Goal: Navigation & Orientation: Find specific page/section

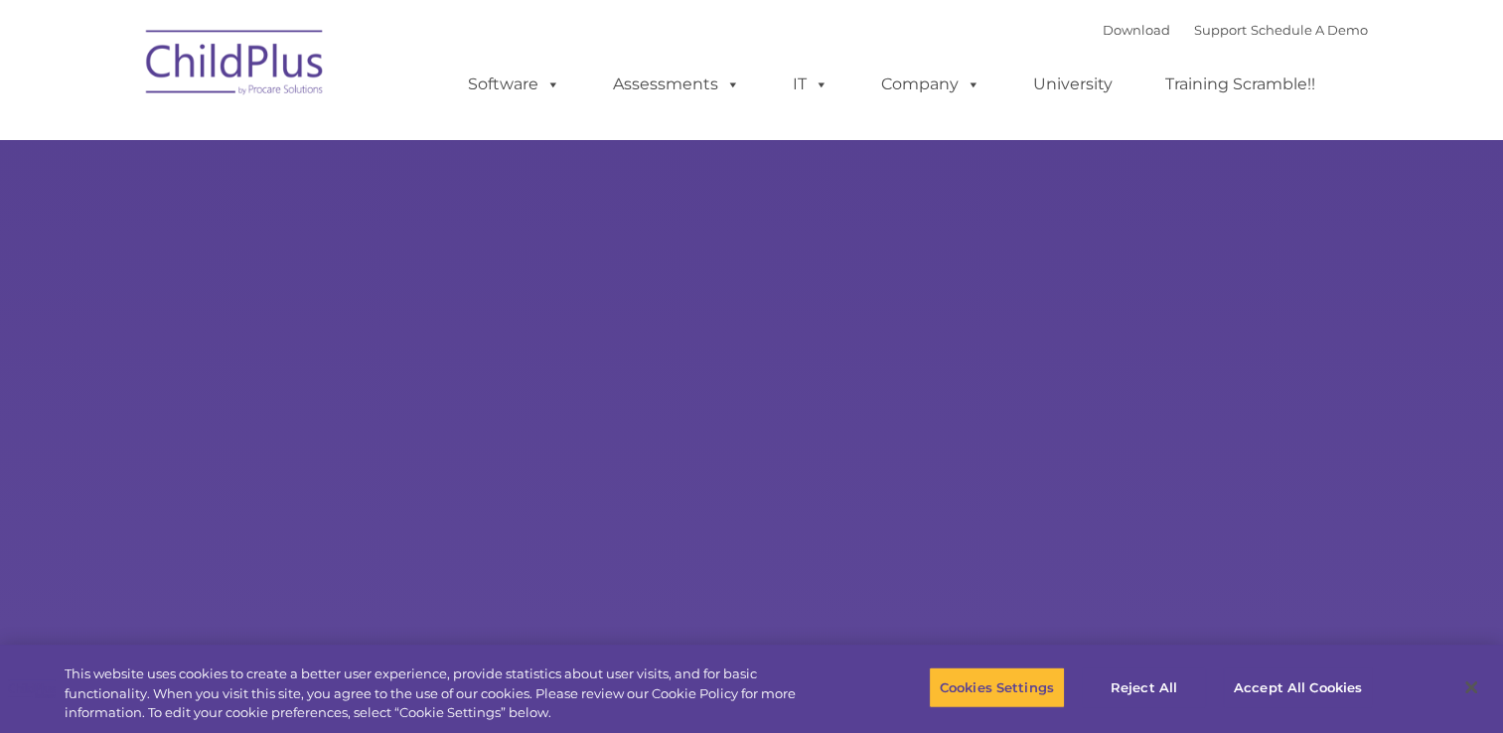
type input ""
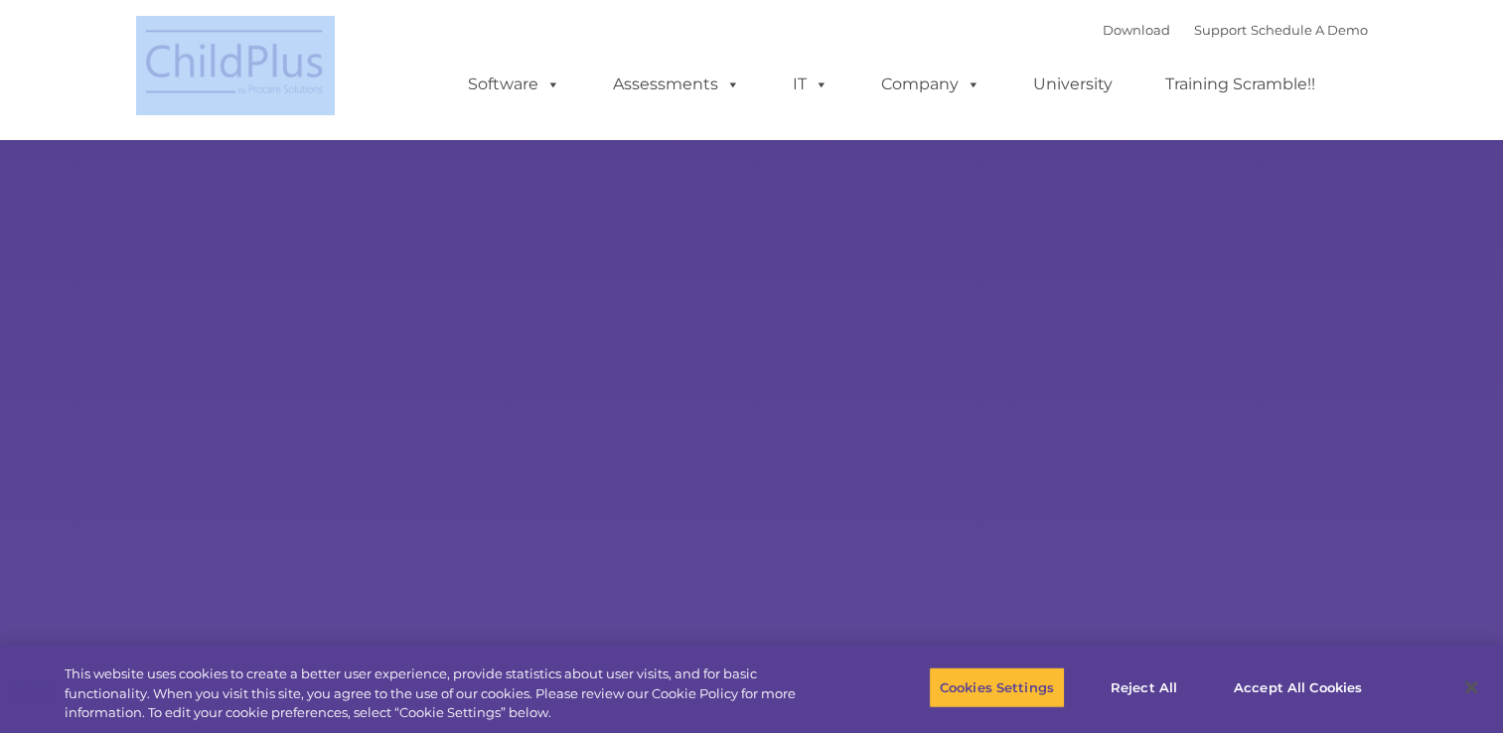
select select "MEDIUM"
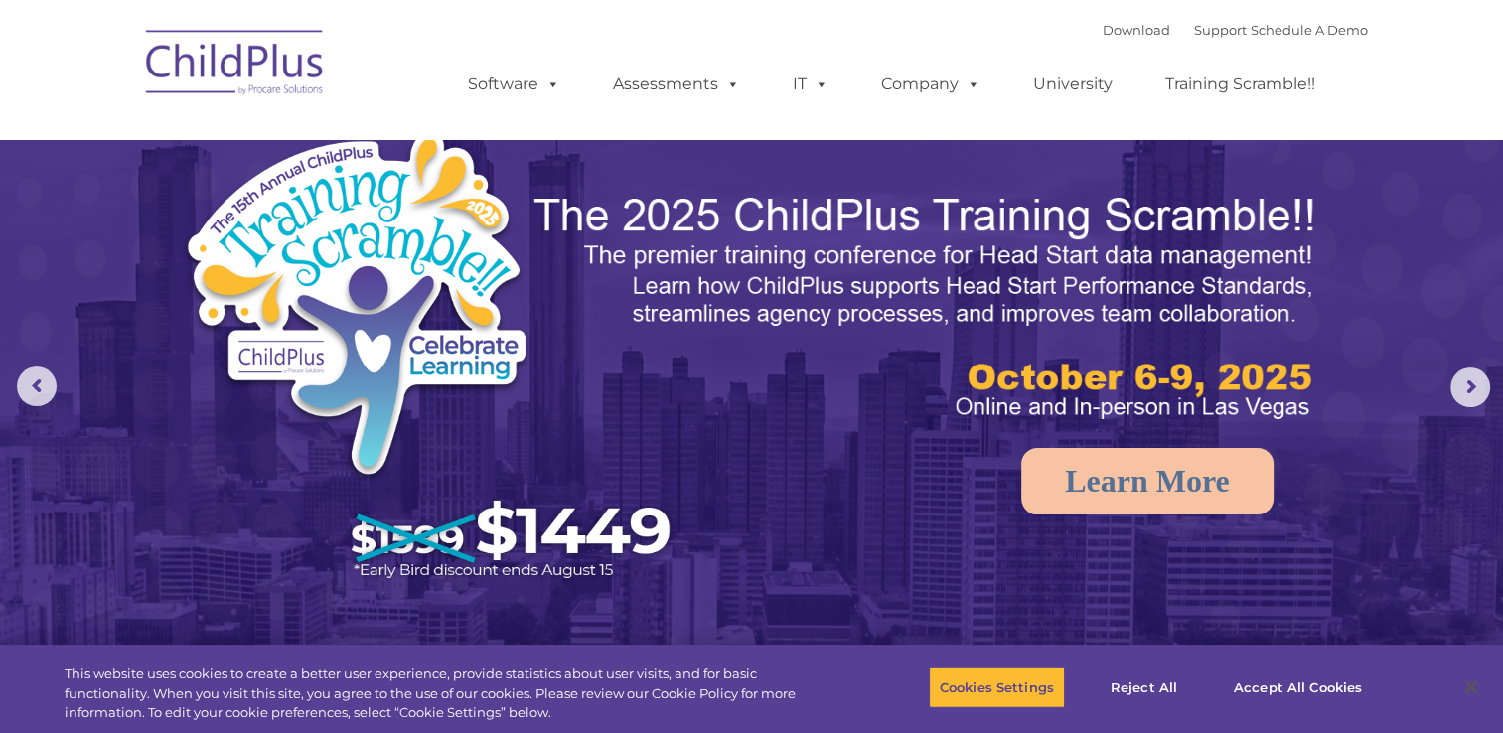
click at [669, 34] on div "Download Support | Schedule A Demo  MENU MENU Software ChildPlus: The original…" at bounding box center [898, 69] width 940 height 109
click at [1474, 56] on nav "Download Support | Schedule A Demo  MENU MENU Software ChildPlus: The original…" at bounding box center [751, 69] width 1503 height 139
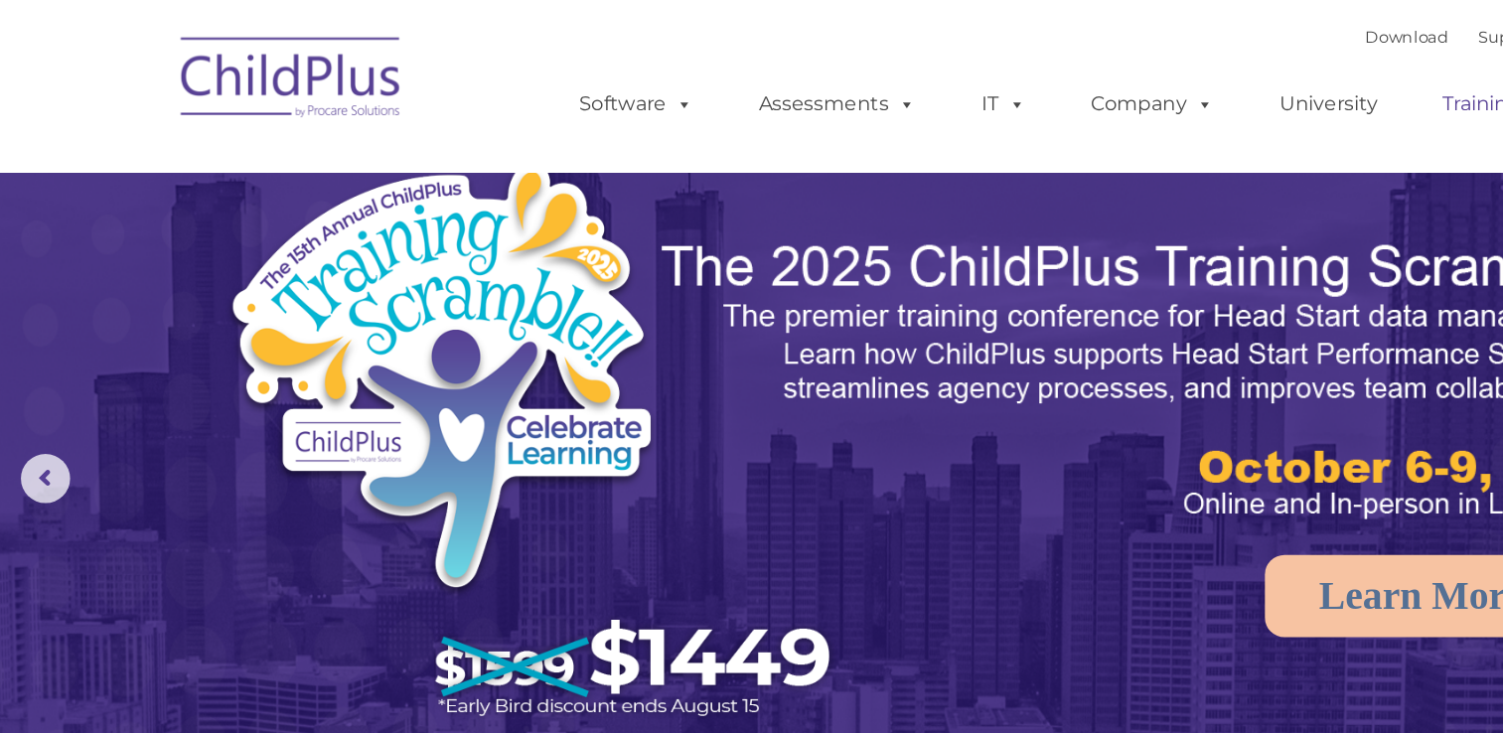
click at [1199, 76] on link "Training Scramble!!" at bounding box center [1241, 85] width 190 height 40
click at [1190, 83] on link "Training Scramble!!" at bounding box center [1241, 85] width 190 height 40
